Goal: Find specific page/section

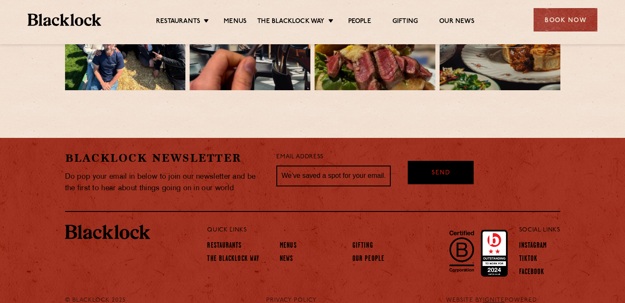
scroll to position [1899, 0]
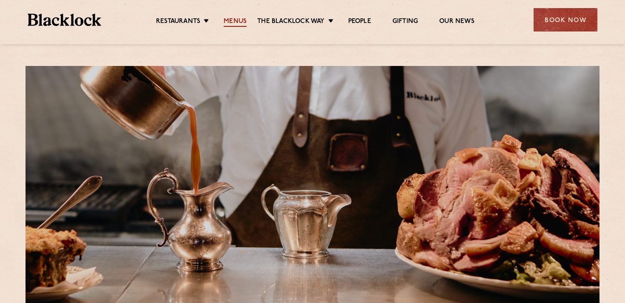
click at [236, 20] on link "Menus" at bounding box center [235, 21] width 23 height 9
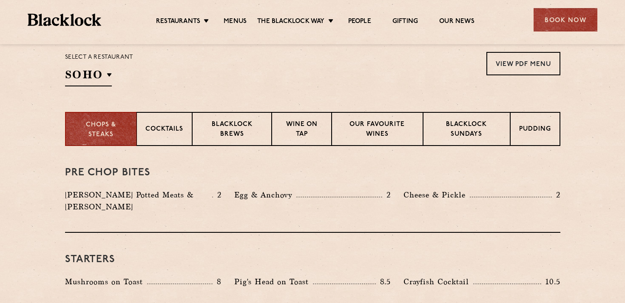
scroll to position [274, 0]
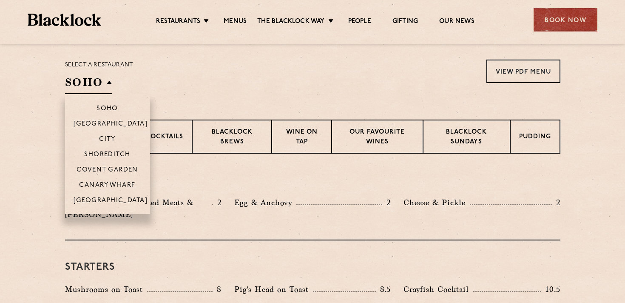
click at [104, 81] on h2 "SOHO" at bounding box center [88, 84] width 47 height 19
click at [110, 152] on p "Shoreditch" at bounding box center [107, 155] width 46 height 9
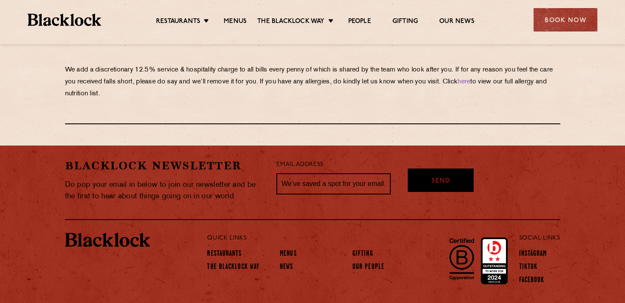
scroll to position [1550, 0]
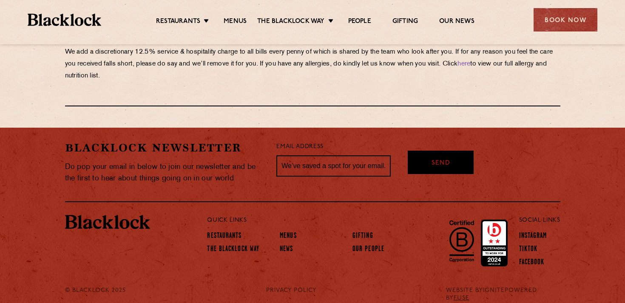
click at [496, 287] on link "IGNITE" at bounding box center [494, 290] width 22 height 6
